Goal: Information Seeking & Learning: Find contact information

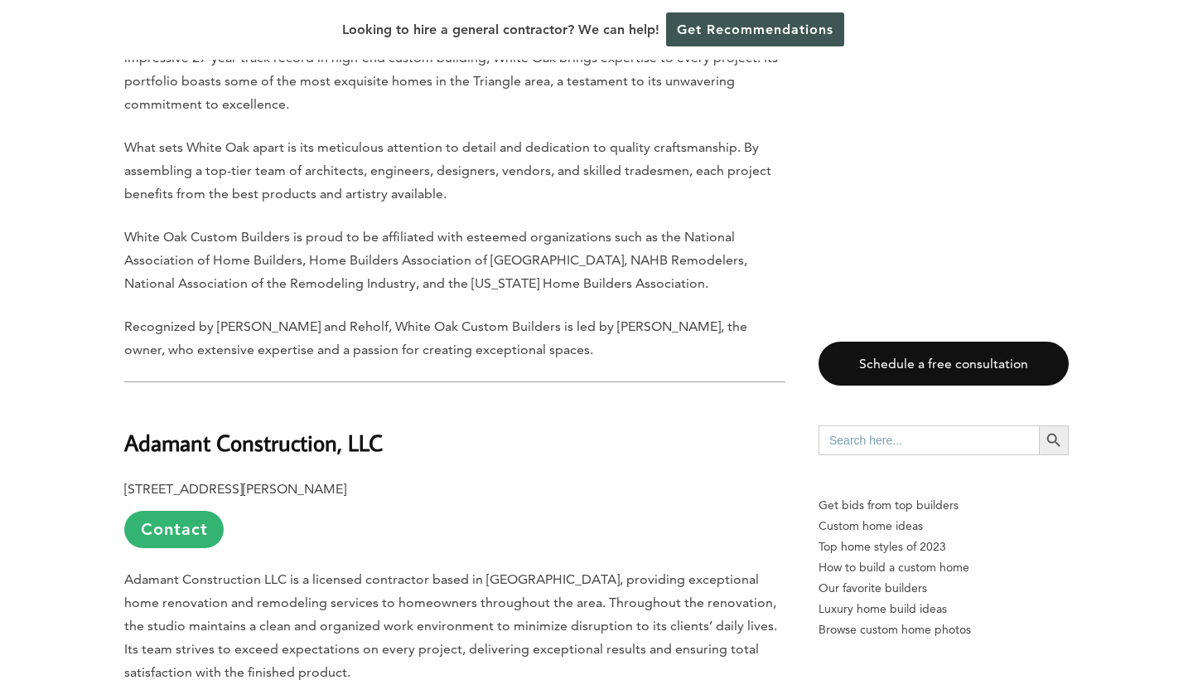
scroll to position [4040, 0]
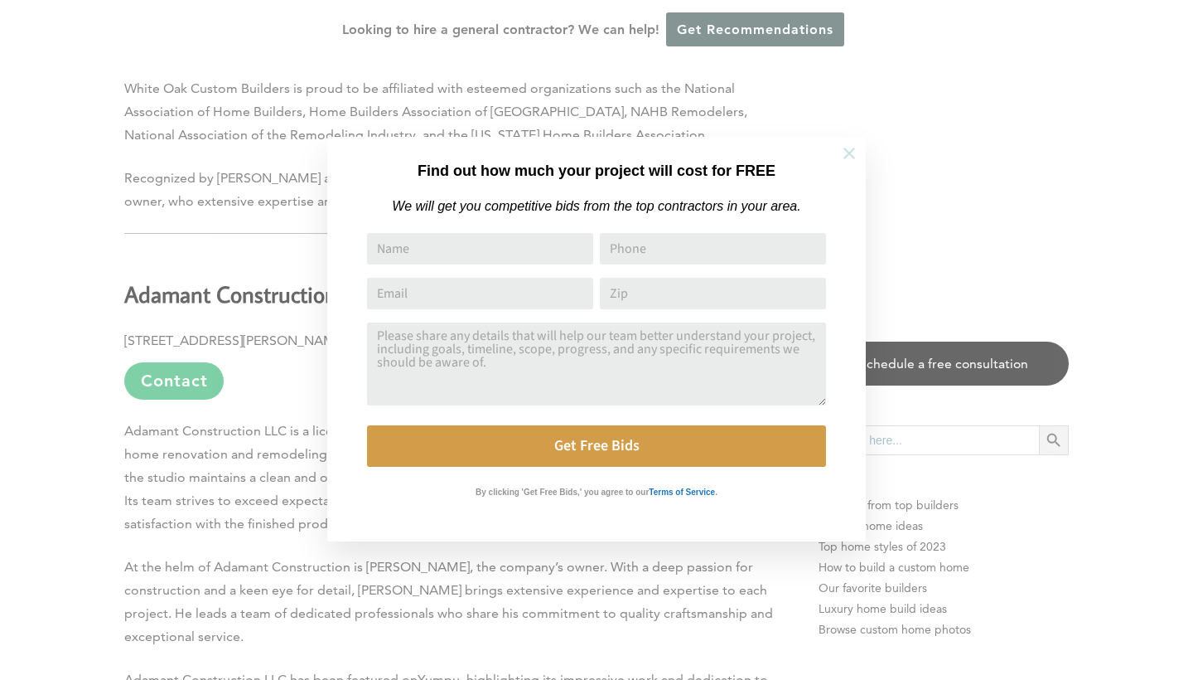
click at [845, 148] on icon at bounding box center [849, 153] width 18 height 18
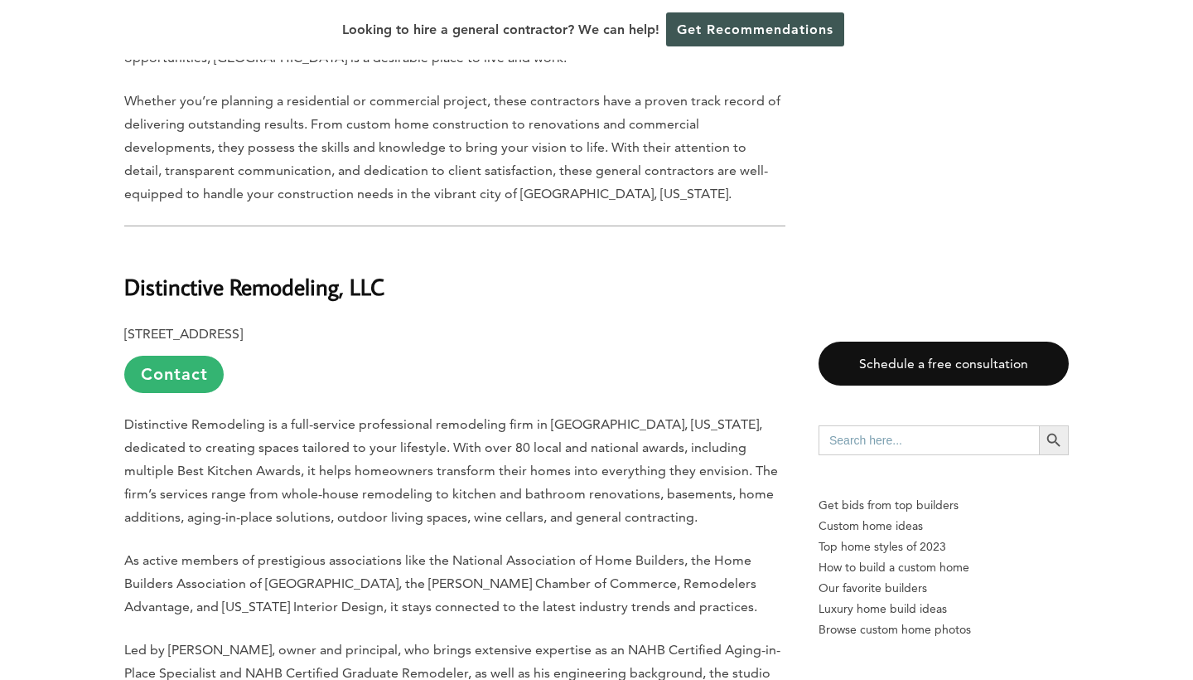
scroll to position [764, 0]
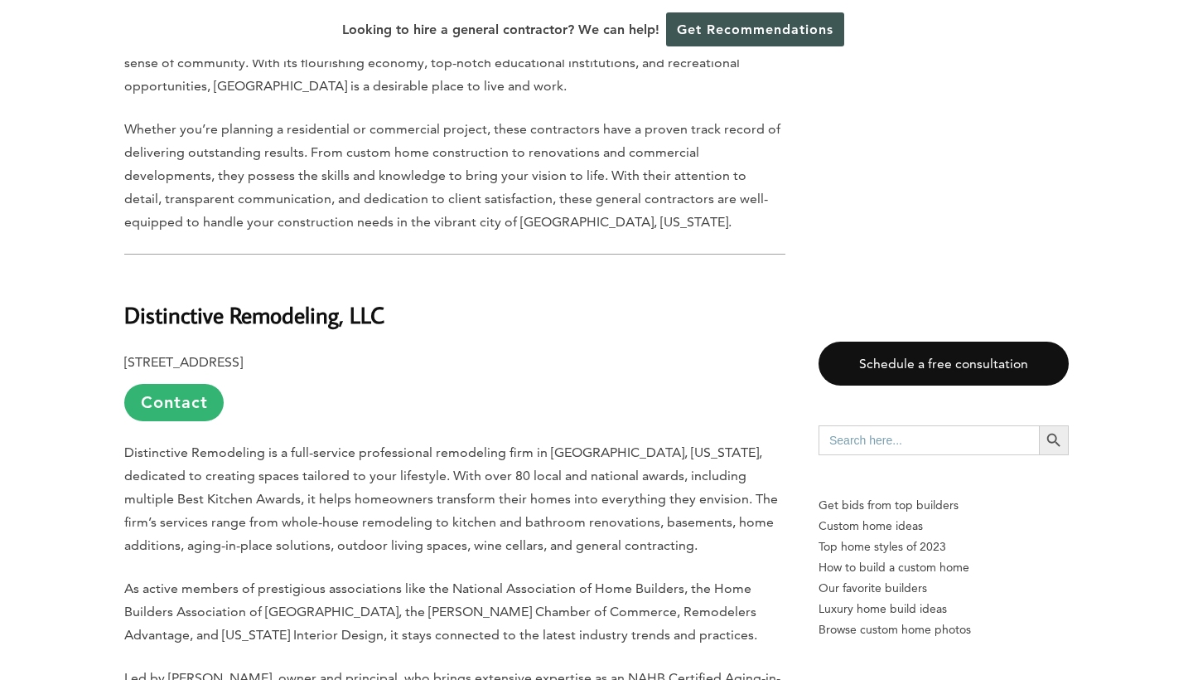
click at [209, 300] on b "Distinctive Remodeling, LLC" at bounding box center [254, 314] width 260 height 29
click at [201, 351] on p "[STREET_ADDRESS] Contact" at bounding box center [454, 386] width 661 height 70
click at [201, 384] on link "Contact" at bounding box center [173, 402] width 99 height 37
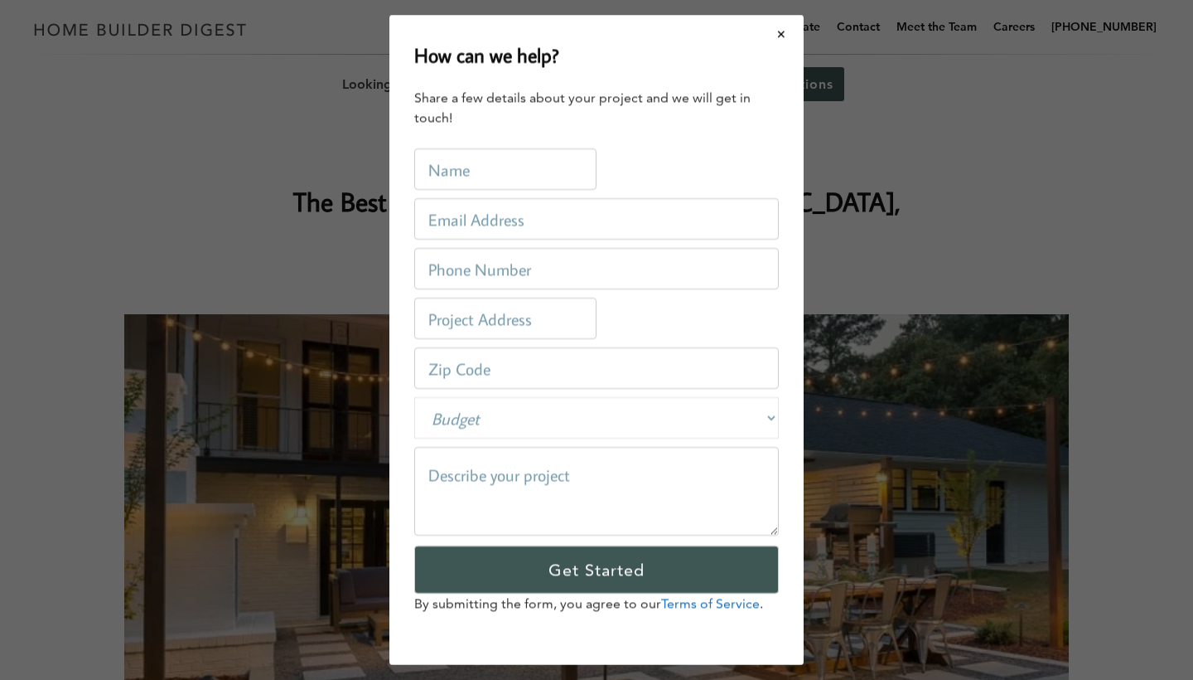
scroll to position [0, 0]
click at [778, 35] on button "Close modal" at bounding box center [782, 34] width 44 height 35
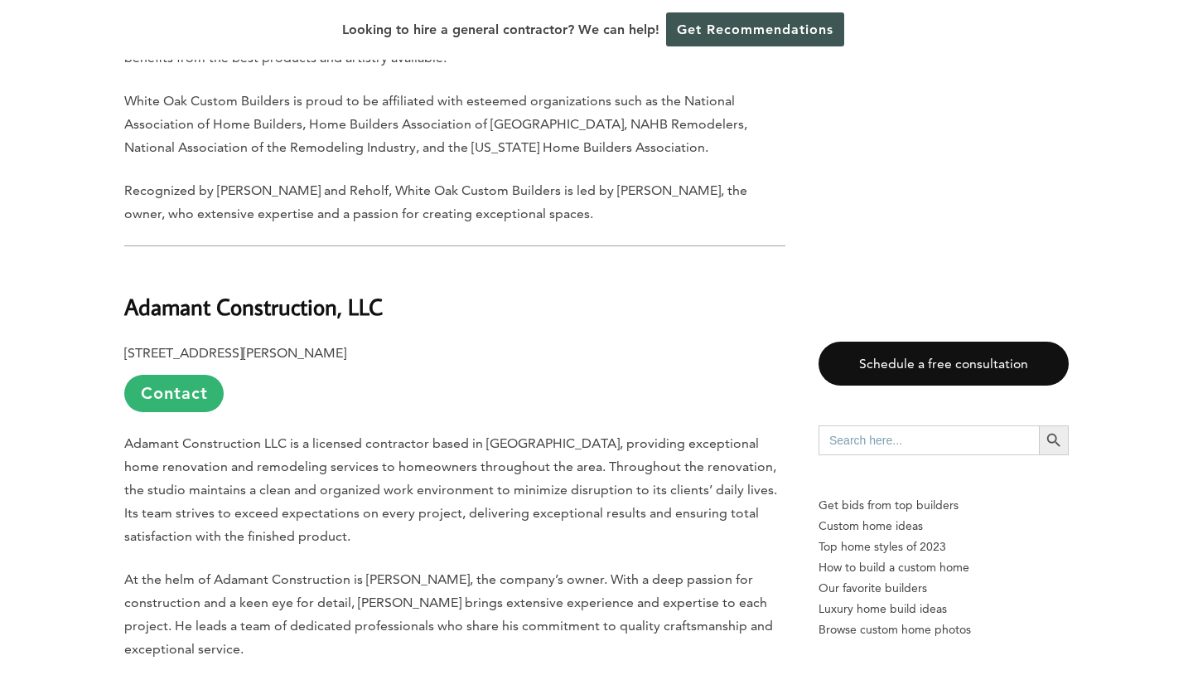
scroll to position [4016, 0]
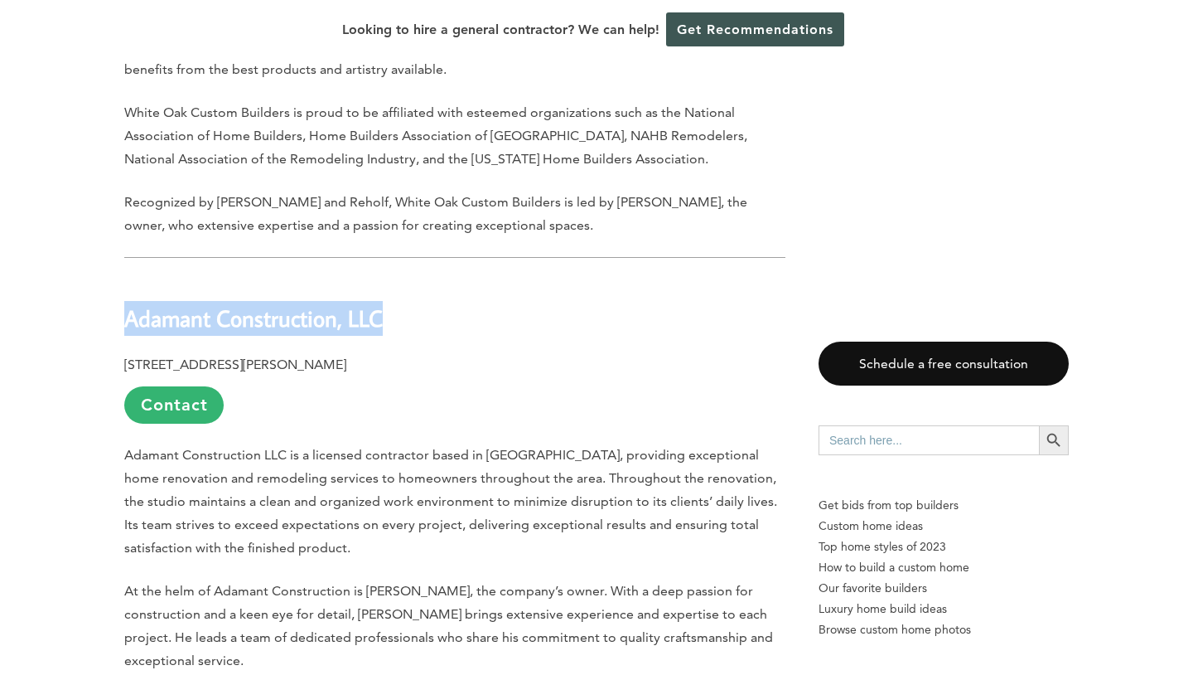
drag, startPoint x: 413, startPoint y: 256, endPoint x: 104, endPoint y: 233, distance: 309.2
copy b "Adamant Construction, LLC"
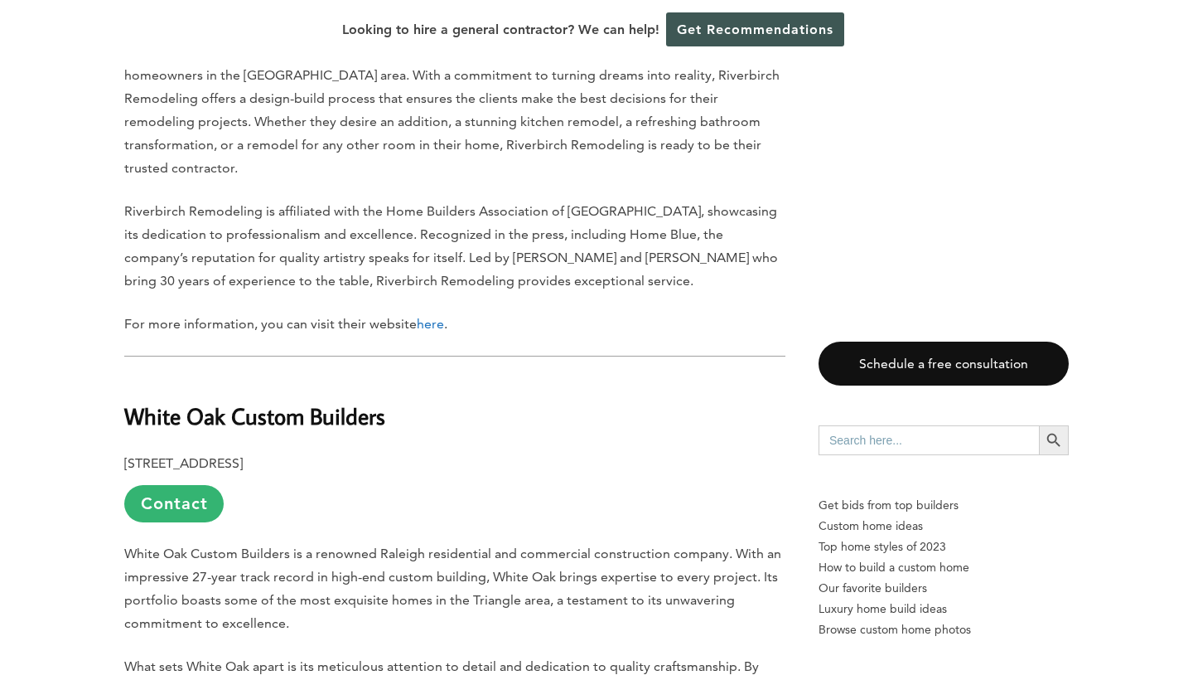
scroll to position [3338, 0]
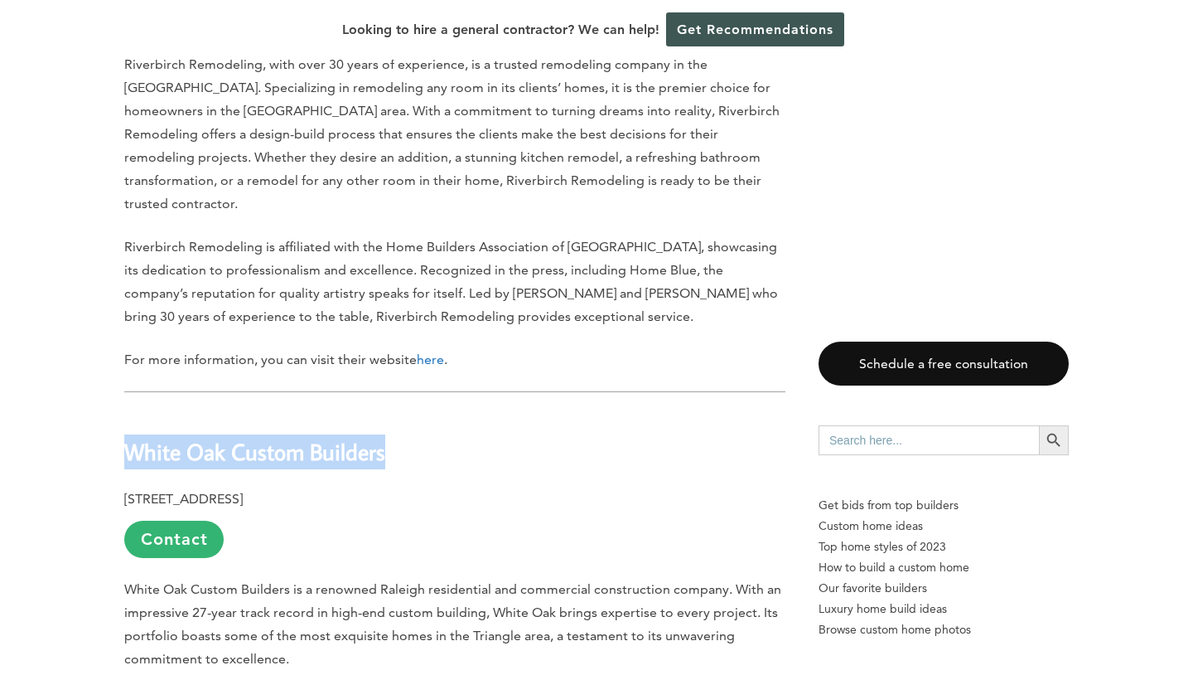
drag, startPoint x: 440, startPoint y: 385, endPoint x: 130, endPoint y: 379, distance: 310.0
click at [130, 412] on h2 "White Oak Custom Builders" at bounding box center [454, 440] width 661 height 57
copy b "White Oak Custom Builders"
click at [54, 516] on div "Last updated on [DATE] 04:20 pm [GEOGRAPHIC_DATA], [US_STATE] is a city where s…" at bounding box center [596, 6] width 1193 height 5272
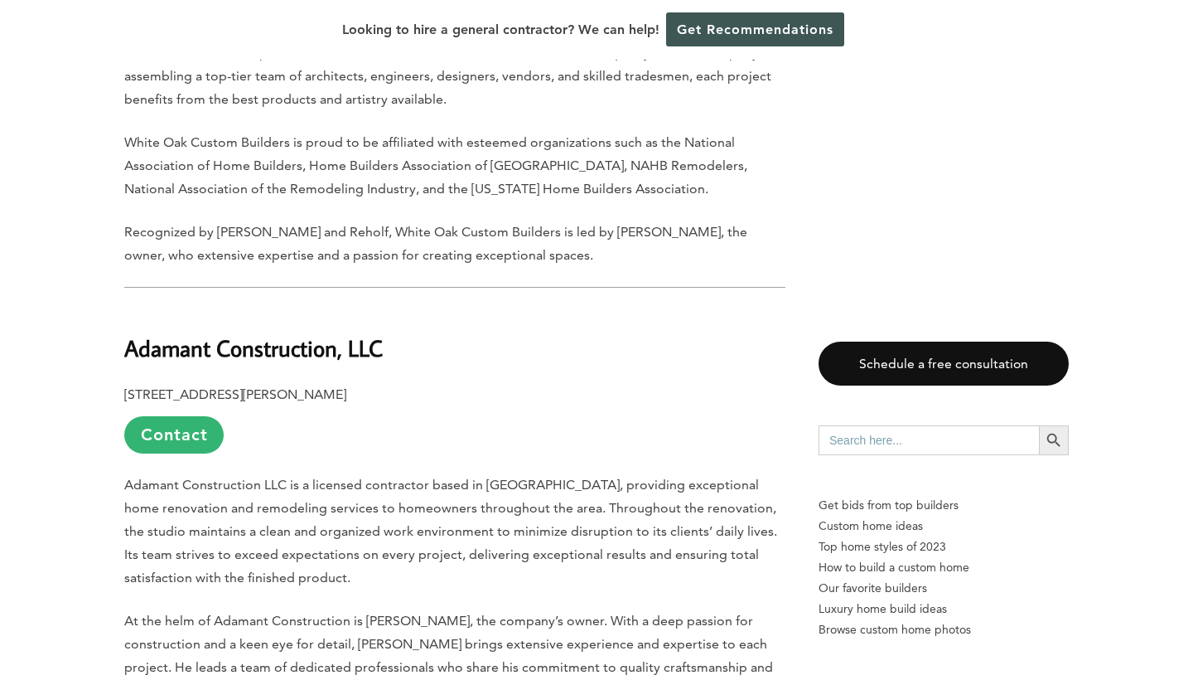
scroll to position [3988, 0]
click at [170, 414] on link "Contact" at bounding box center [173, 432] width 99 height 37
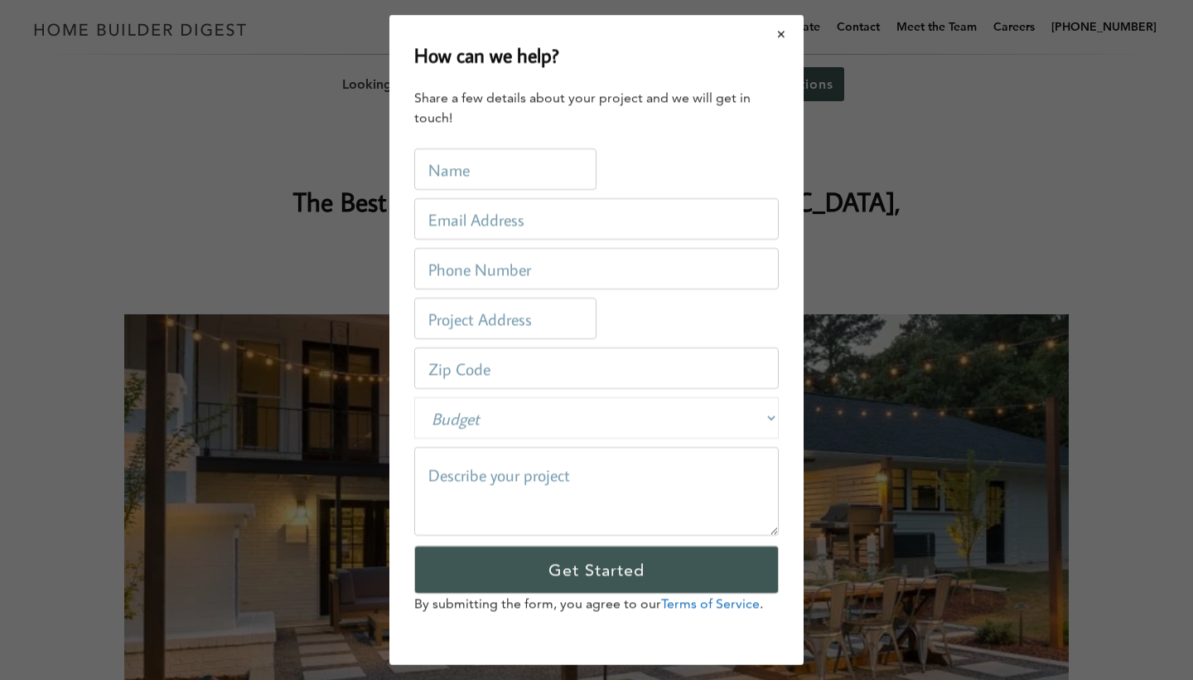
click at [788, 36] on button "Close modal" at bounding box center [782, 34] width 44 height 35
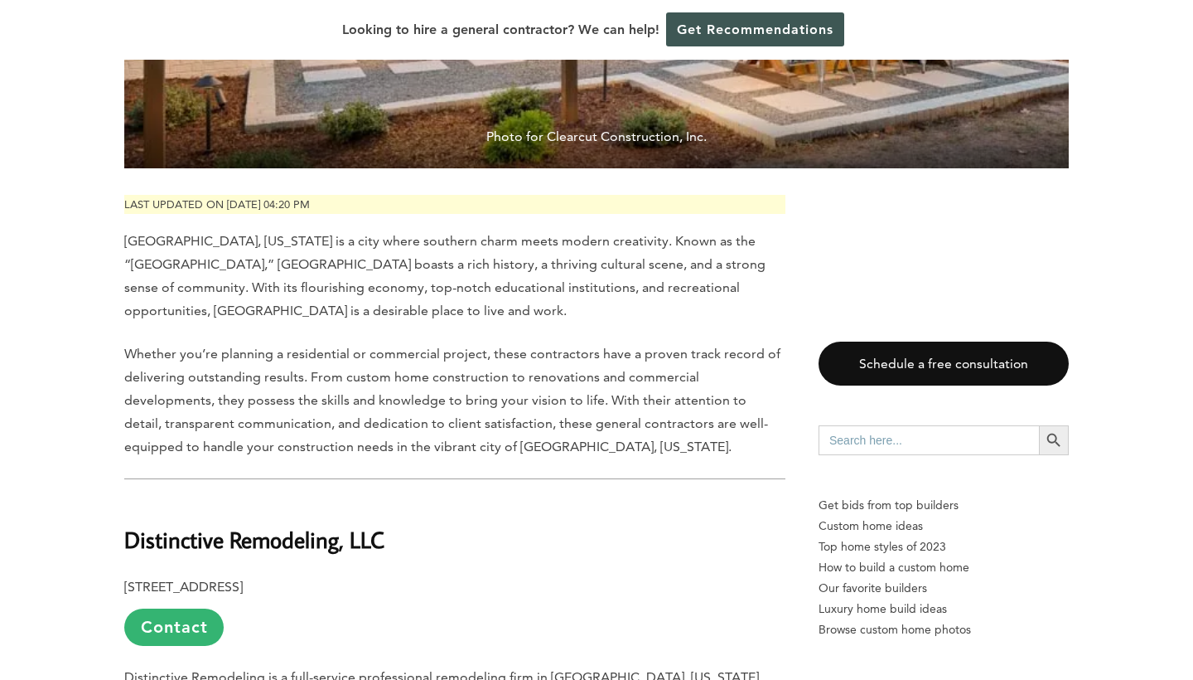
scroll to position [946, 0]
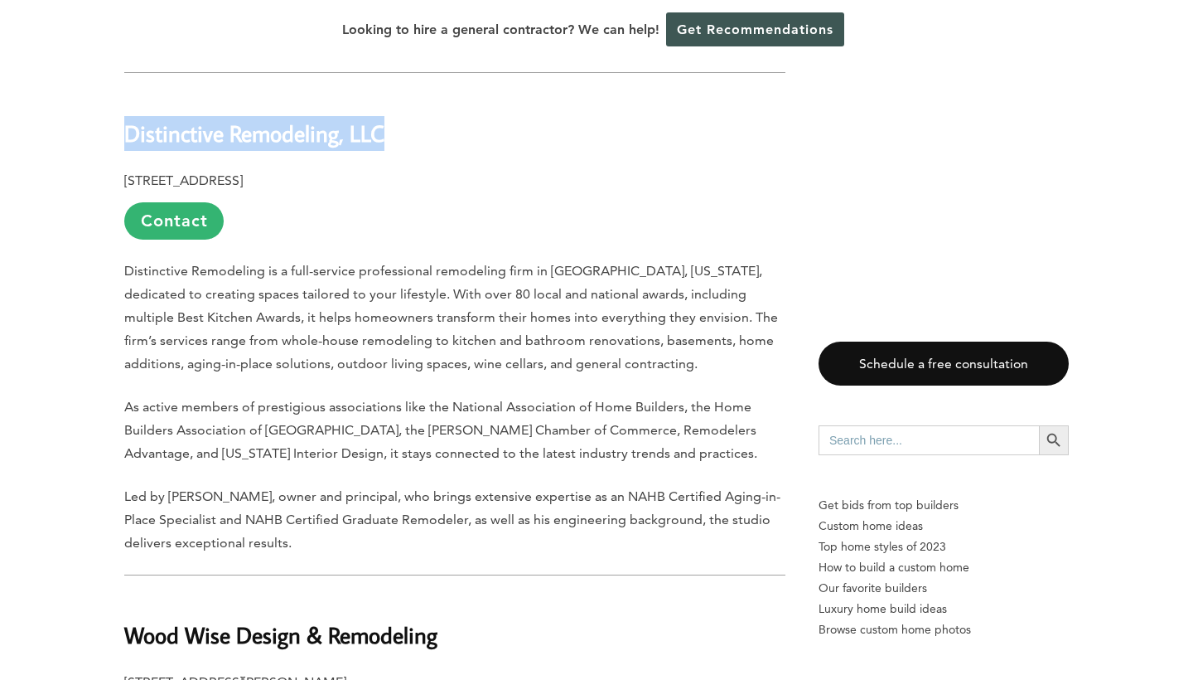
drag, startPoint x: 437, startPoint y: 101, endPoint x: 124, endPoint y: 102, distance: 312.5
click at [124, 102] on h2 "Distinctive Remodeling, LLC" at bounding box center [454, 121] width 661 height 57
copy b "Distinctive Remodeling, LLC"
